Goal: Check status: Check status

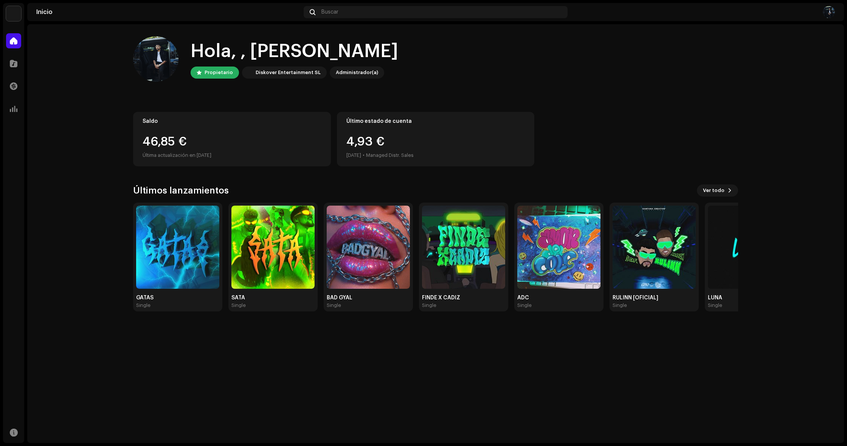
click at [288, 73] on div "Diskover Entertainment SL" at bounding box center [288, 72] width 65 height 9
click at [216, 75] on div "Propietario" at bounding box center [219, 72] width 28 height 9
click at [277, 51] on div "Hola, , [PERSON_NAME]" at bounding box center [295, 51] width 208 height 24
click at [199, 75] on div at bounding box center [199, 73] width 5 height 6
click at [133, 56] on div "Hola, , Yonnathan Propietario Diskover Entertainment SL Administrador(a) Saldo …" at bounding box center [436, 174] width 630 height 300
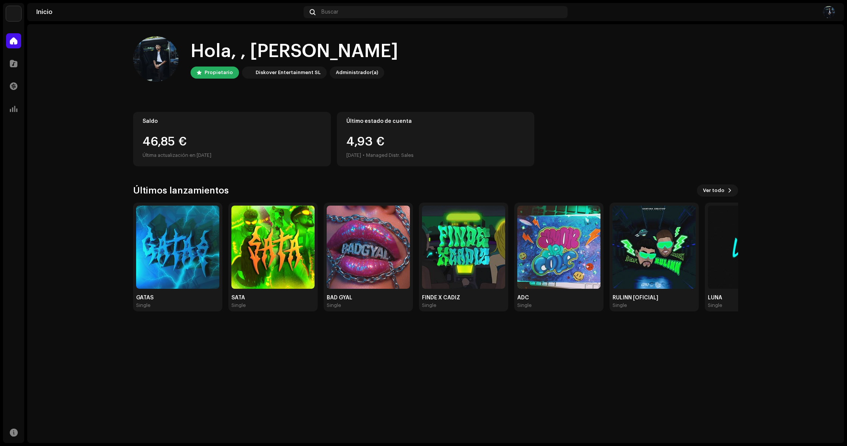
drag, startPoint x: 168, startPoint y: 64, endPoint x: 164, endPoint y: 64, distance: 3.8
click at [168, 64] on img at bounding box center [155, 58] width 45 height 45
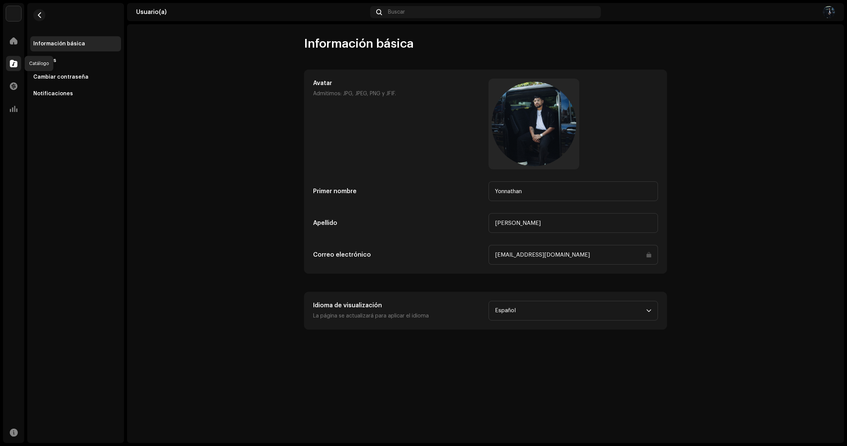
click at [15, 62] on span at bounding box center [14, 64] width 8 height 6
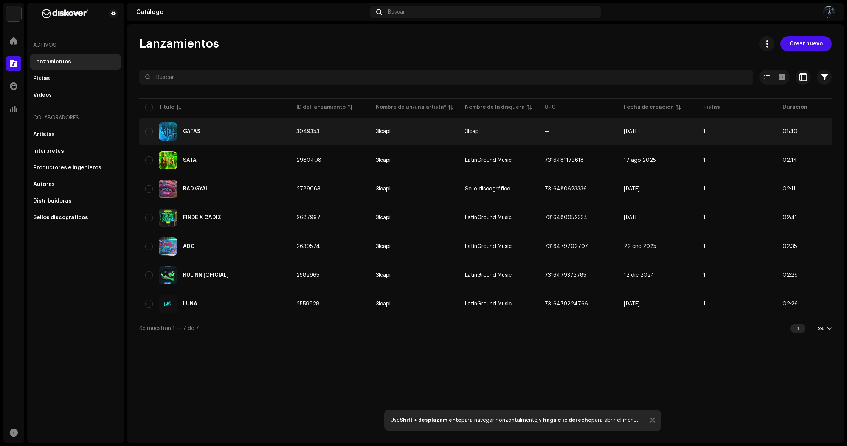
click at [189, 132] on div "GATAS" at bounding box center [191, 131] width 17 height 5
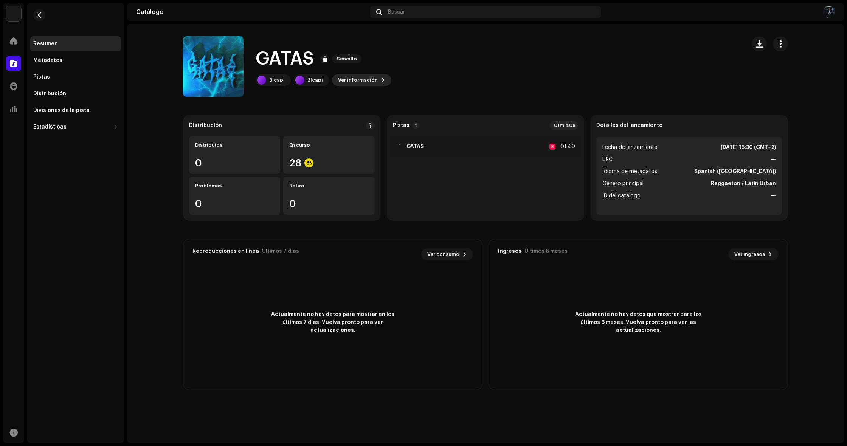
click at [374, 84] on button "Ver información" at bounding box center [361, 80] width 59 height 12
click at [648, 123] on div "GATAS 3049353 Metadatos Distribución Idioma de metadatos Spanish ([GEOGRAPHIC_D…" at bounding box center [423, 223] width 847 height 446
click at [53, 77] on div "Pistas" at bounding box center [75, 77] width 85 height 6
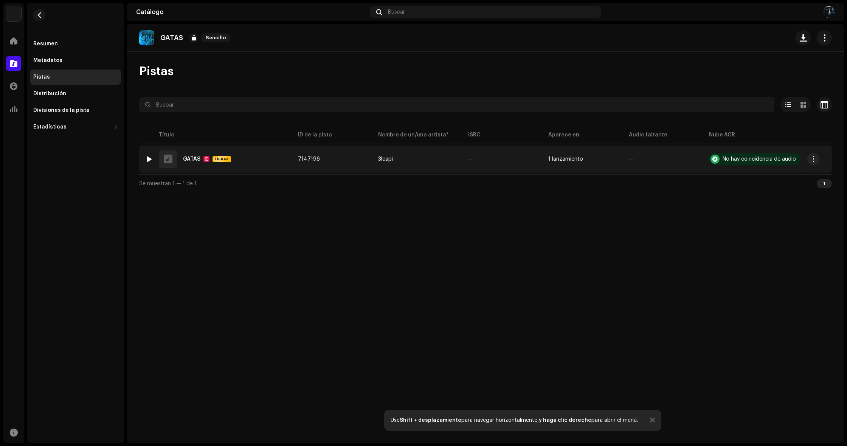
click at [151, 159] on div at bounding box center [149, 159] width 6 height 6
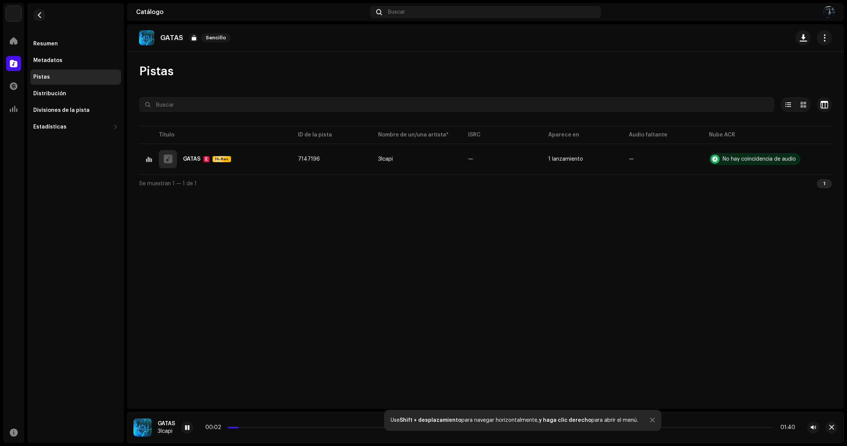
click at [650, 420] on div at bounding box center [652, 421] width 5 height 6
click at [815, 430] on span "button" at bounding box center [813, 428] width 5 height 6
click at [815, 428] on span "button" at bounding box center [813, 428] width 5 height 6
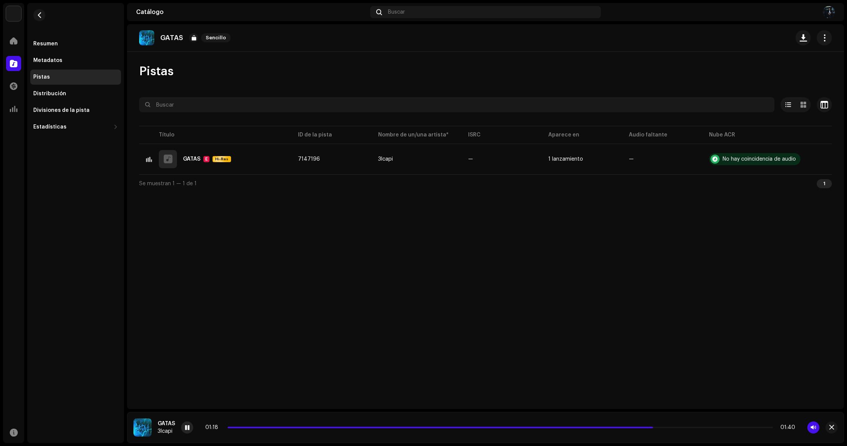
click at [182, 430] on div at bounding box center [187, 428] width 12 height 12
click at [82, 69] on div "Resumen Metadatos Pistas Distribución Divisiones de la pista Estadísticas Consu…" at bounding box center [75, 85] width 91 height 98
click at [75, 77] on div "Pistas" at bounding box center [75, 77] width 85 height 6
click at [64, 45] on div "Resumen" at bounding box center [75, 44] width 85 height 6
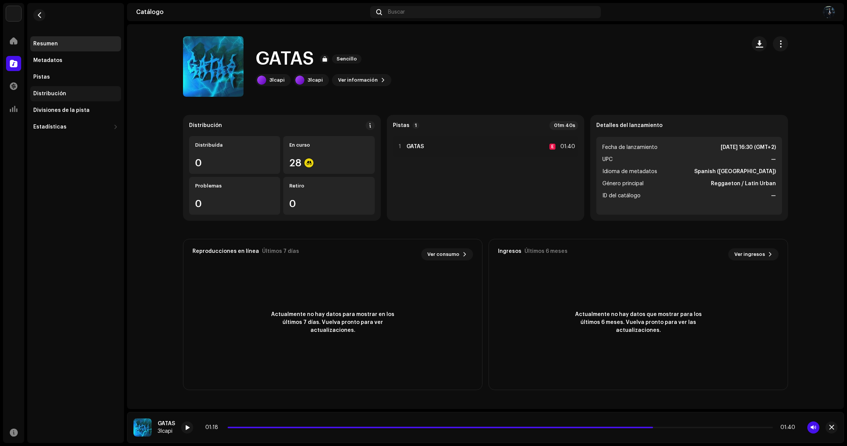
click at [73, 96] on div "Distribución" at bounding box center [75, 94] width 85 height 6
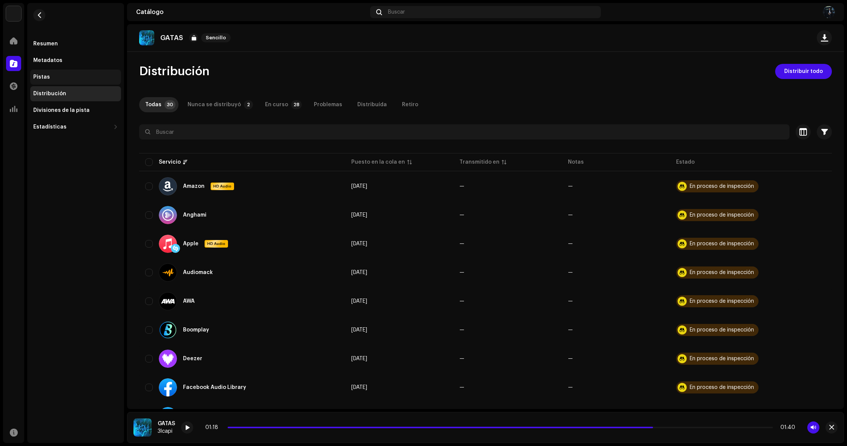
click at [49, 81] on div "Pistas" at bounding box center [75, 77] width 91 height 15
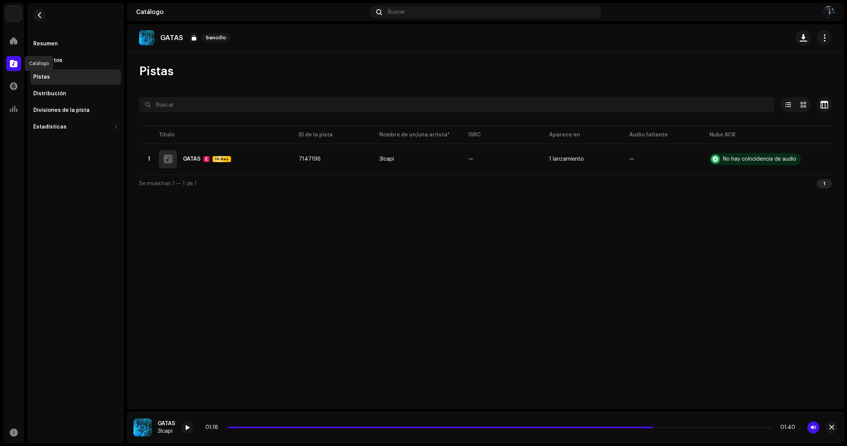
click at [14, 65] on span at bounding box center [14, 64] width 8 height 6
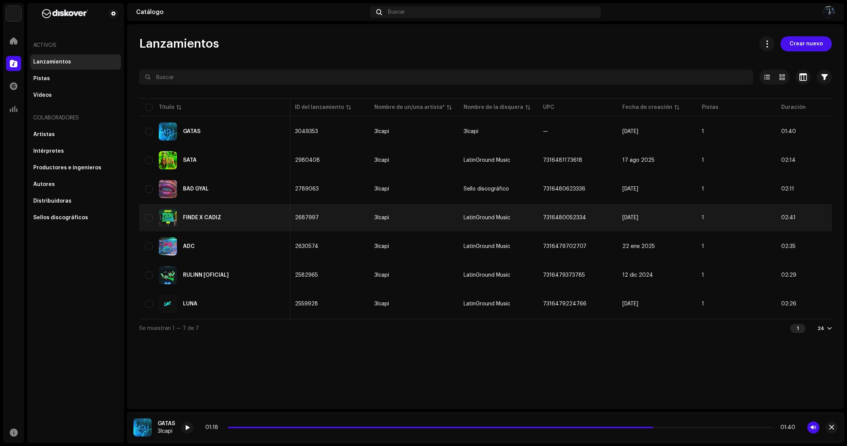
scroll to position [0, 2]
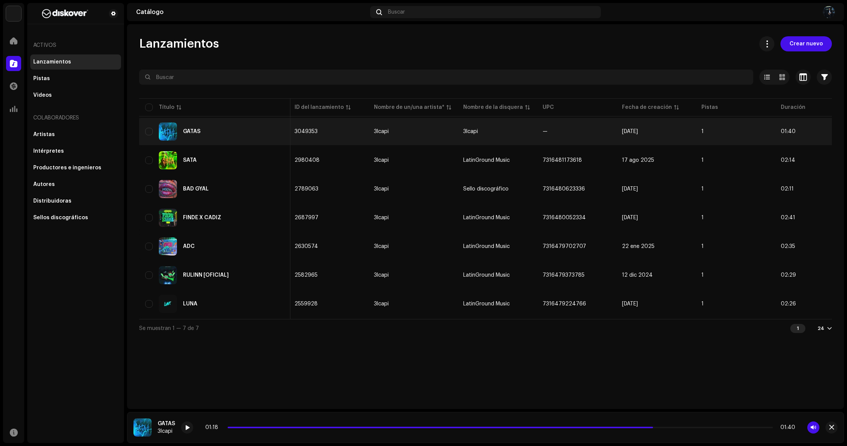
click at [202, 128] on div "GATAS" at bounding box center [214, 132] width 139 height 18
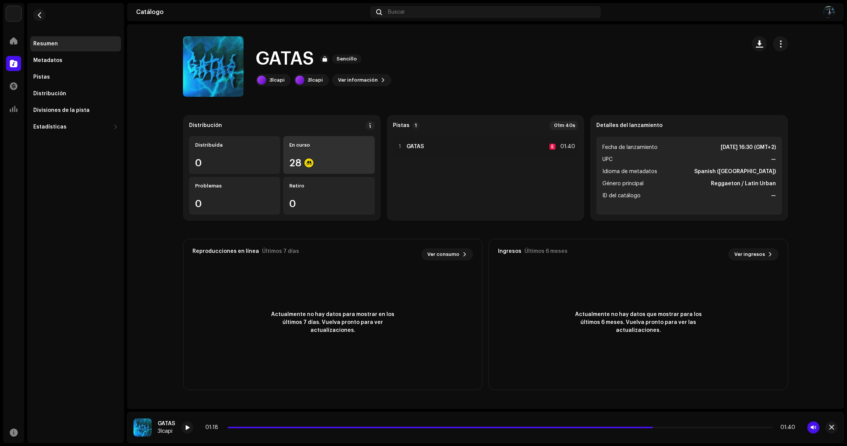
click at [320, 152] on div "En curso 28" at bounding box center [328, 155] width 91 height 38
